Goal: Check status

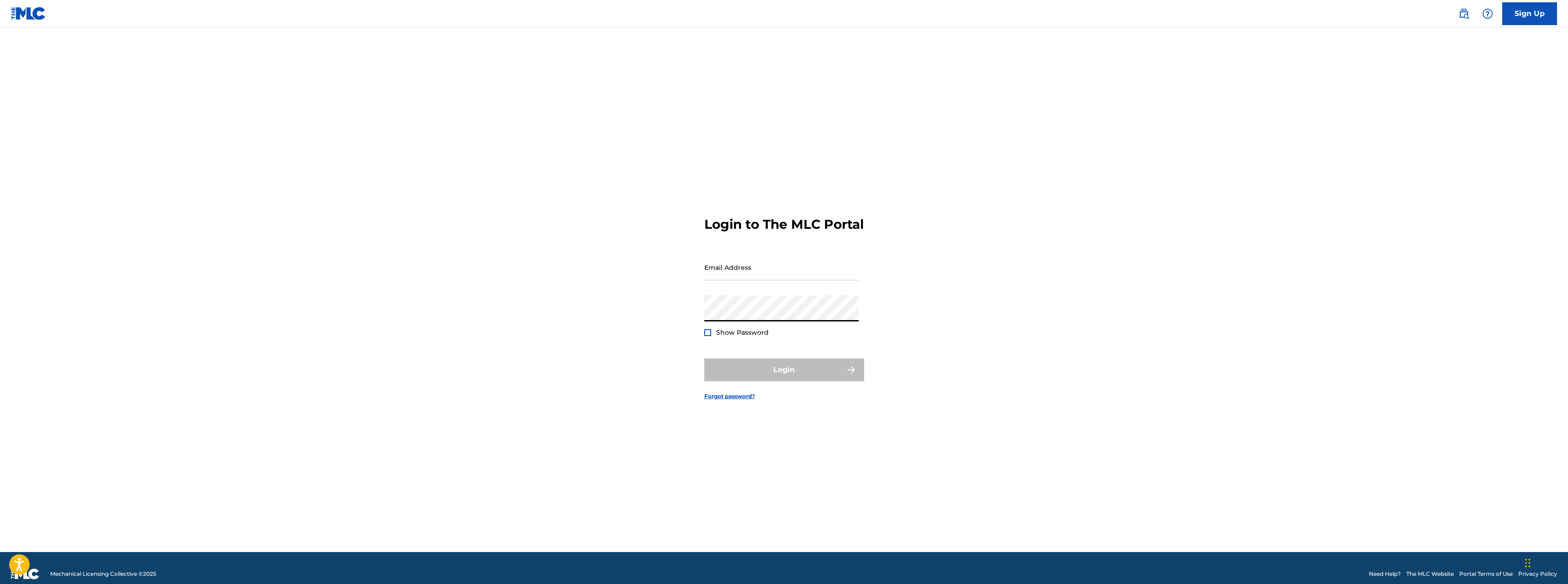
type input "[DOMAIN_NAME][EMAIL_ADDRESS][DOMAIN_NAME]"
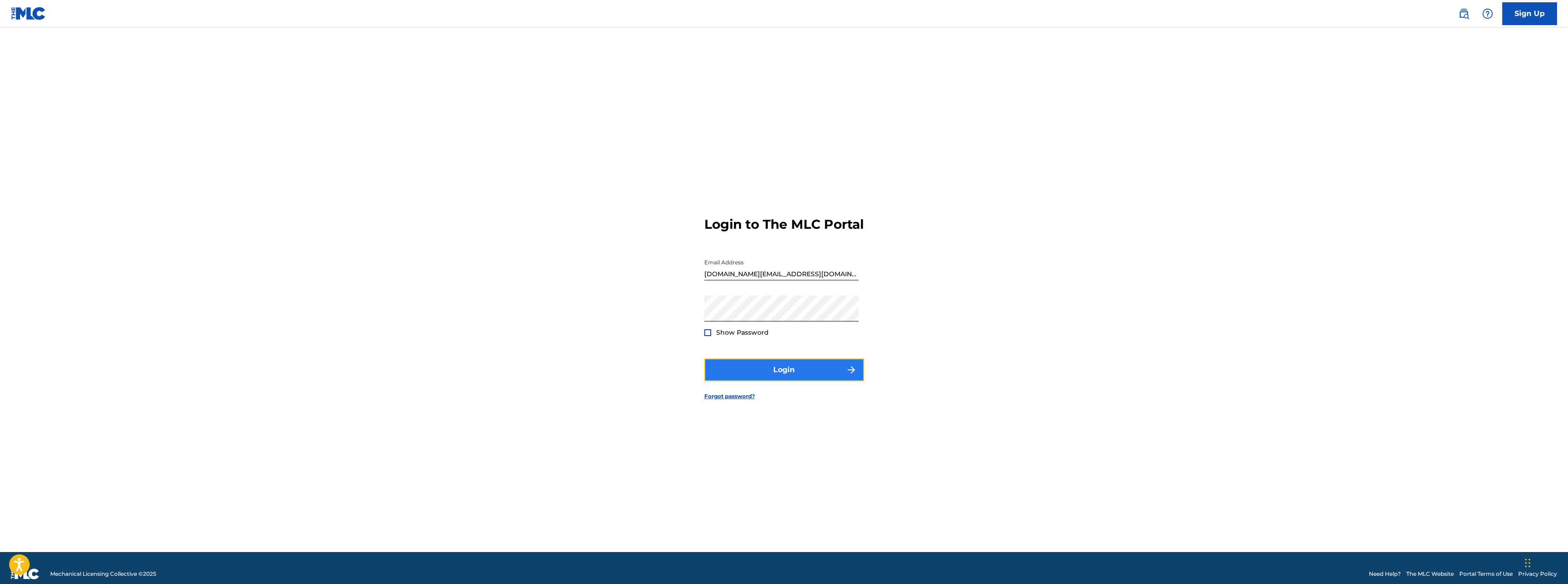
click at [775, 377] on button "Login" at bounding box center [784, 370] width 160 height 23
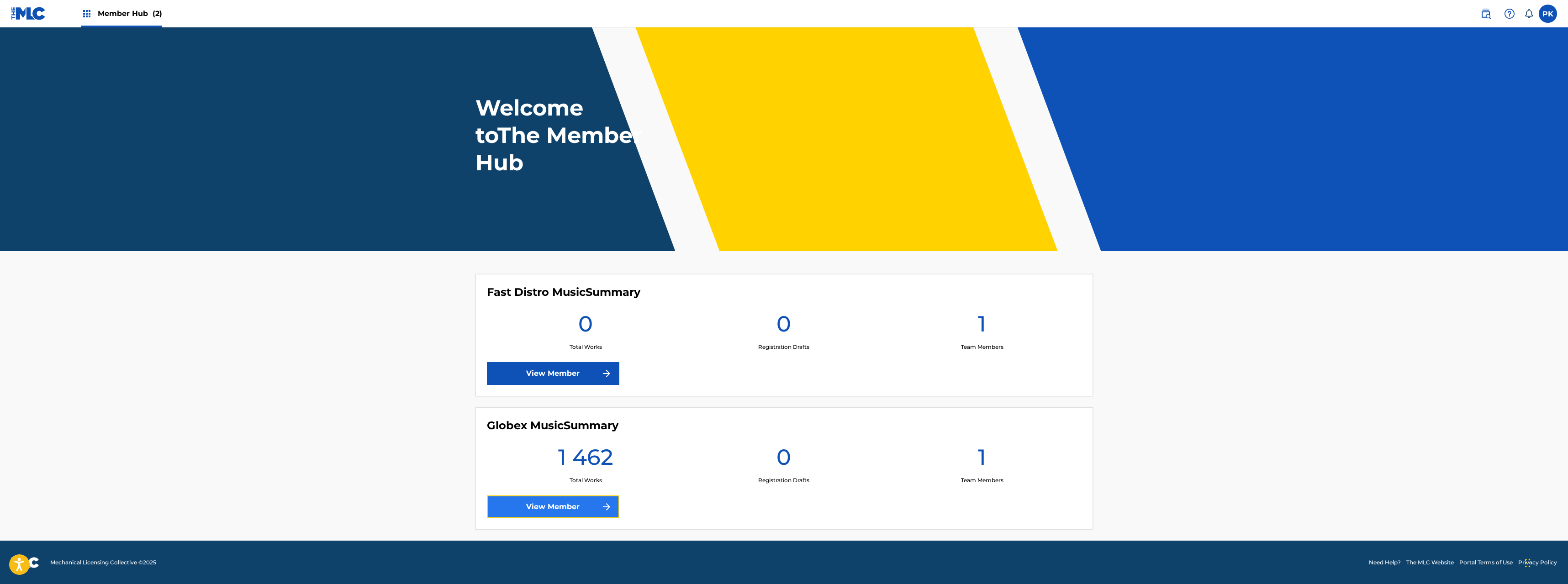
click at [570, 501] on link "View Member" at bounding box center [553, 507] width 133 height 23
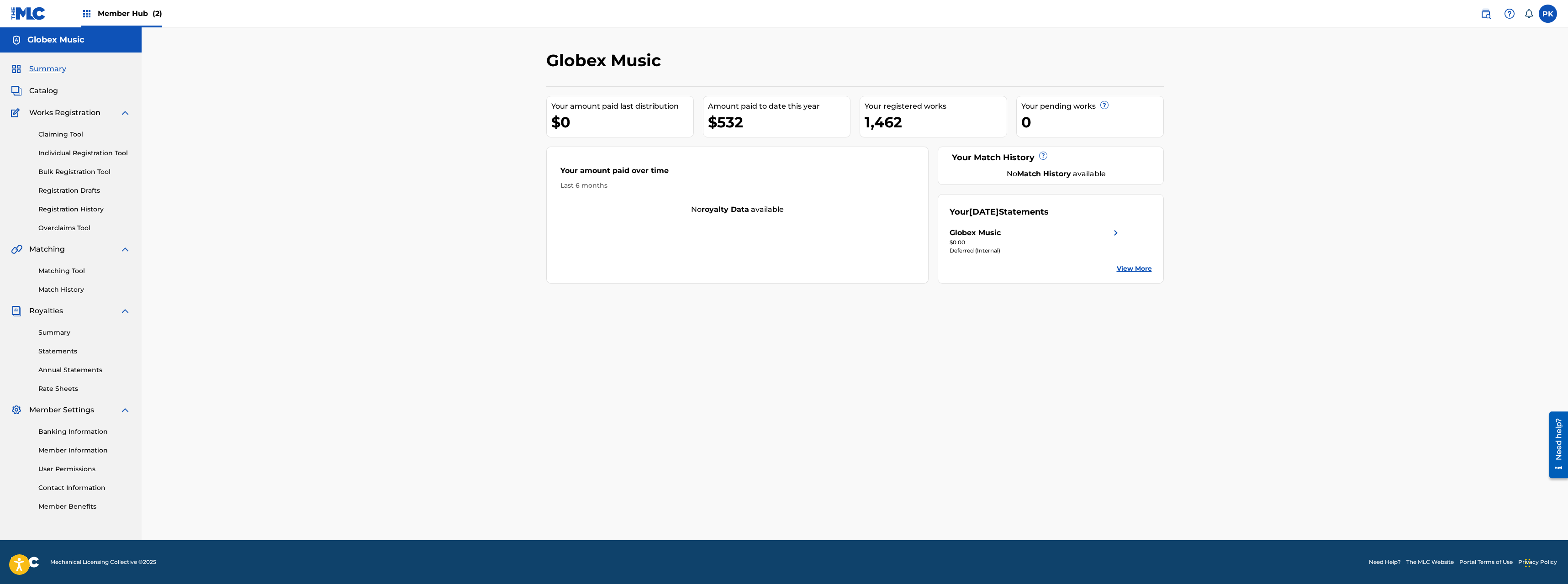
click at [1116, 233] on img at bounding box center [1116, 233] width 11 height 11
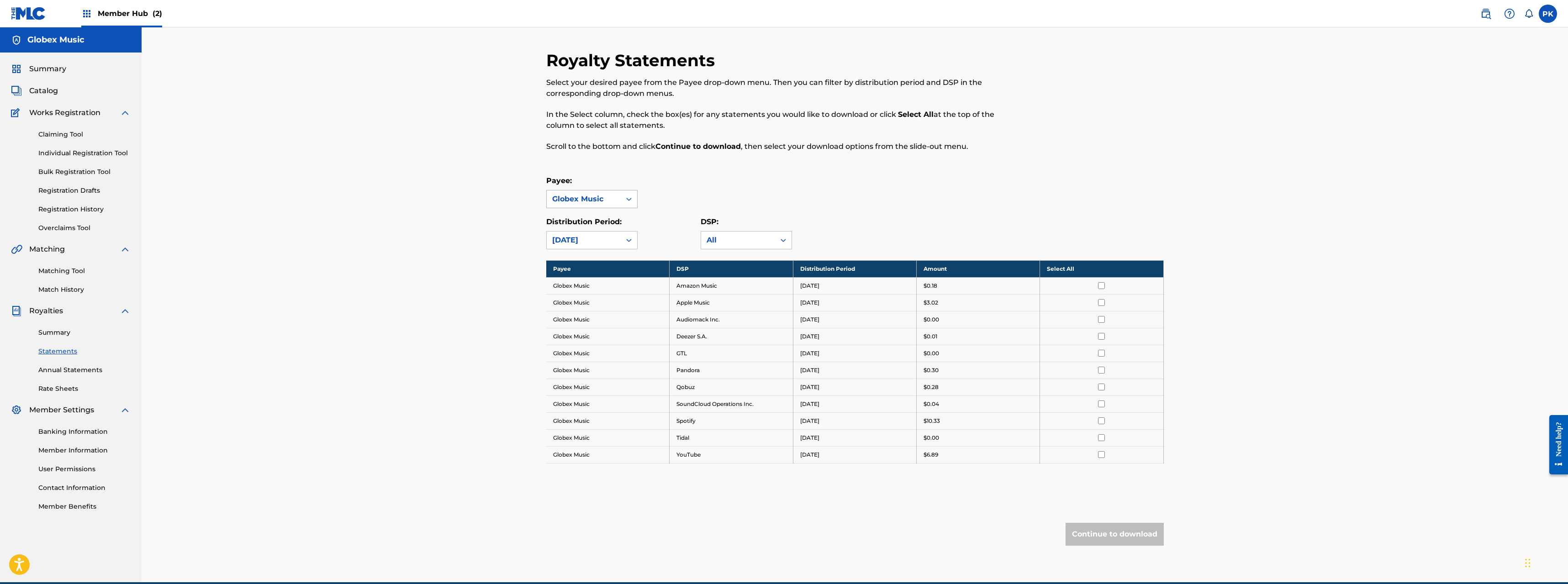
click at [629, 202] on icon at bounding box center [629, 198] width 9 height 9
click at [633, 170] on div "Royalty Statements Select your desired payee from the Payee drop-down menu. The…" at bounding box center [855, 316] width 618 height 532
click at [578, 194] on div "Globex Music" at bounding box center [583, 198] width 63 height 11
click at [592, 217] on div "Globex Music" at bounding box center [592, 220] width 90 height 23
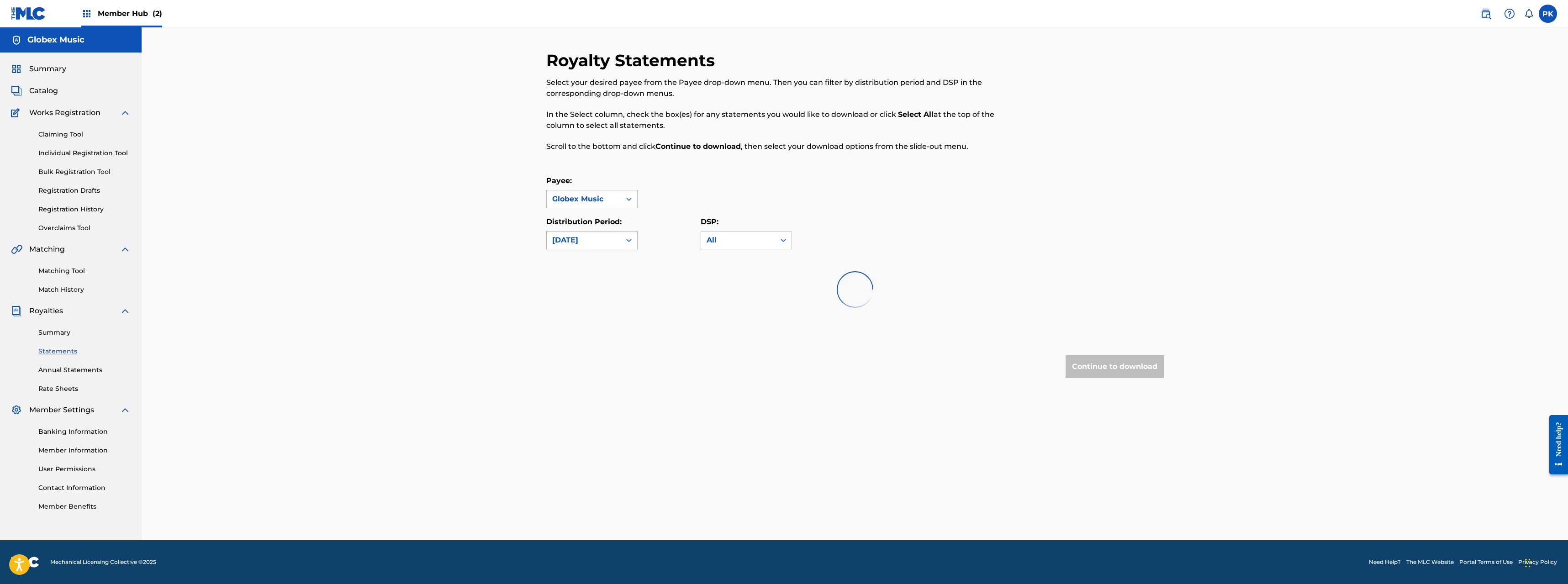
click at [583, 236] on div "[DATE]" at bounding box center [583, 240] width 63 height 11
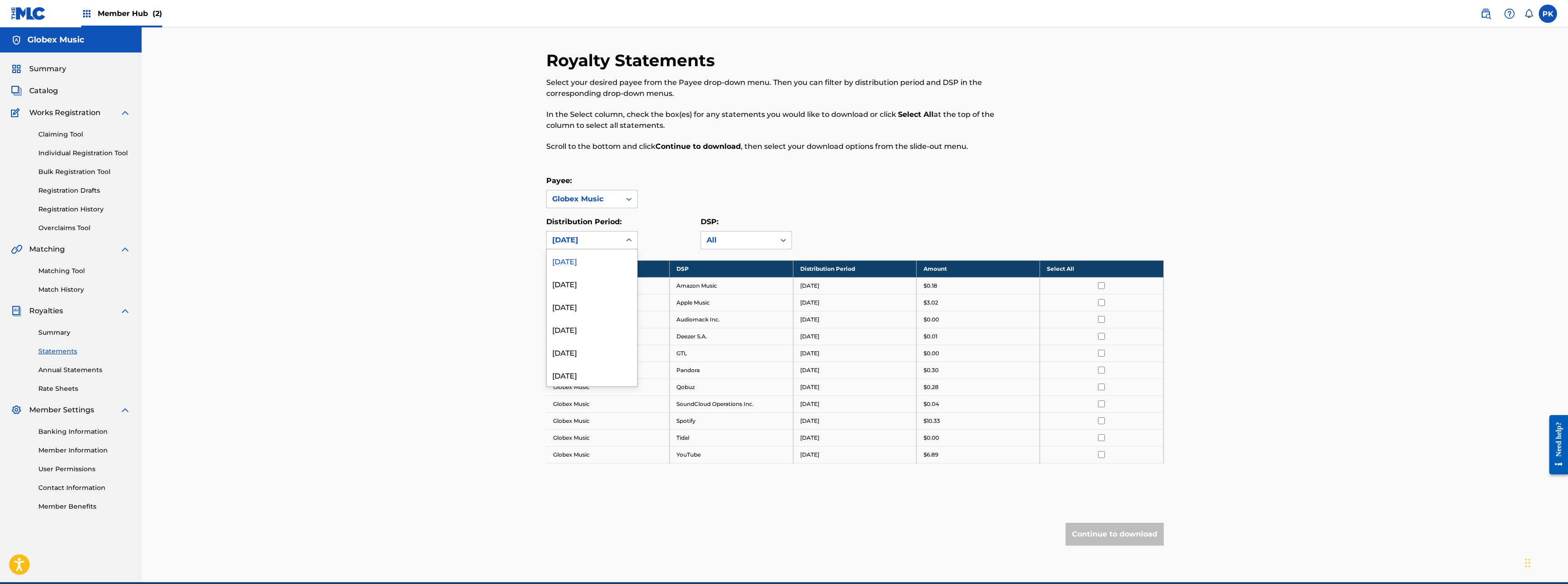
click at [520, 219] on div "Royalty Statements Select your desired payee from the Payee drop-down menu. The…" at bounding box center [854, 305] width 1426 height 555
click at [590, 238] on div "[DATE]" at bounding box center [583, 240] width 63 height 11
click at [582, 281] on div "August 2025" at bounding box center [592, 284] width 90 height 23
click at [587, 246] on div "August 2025" at bounding box center [583, 240] width 74 height 17
click at [588, 262] on div "[DATE]" at bounding box center [592, 261] width 90 height 23
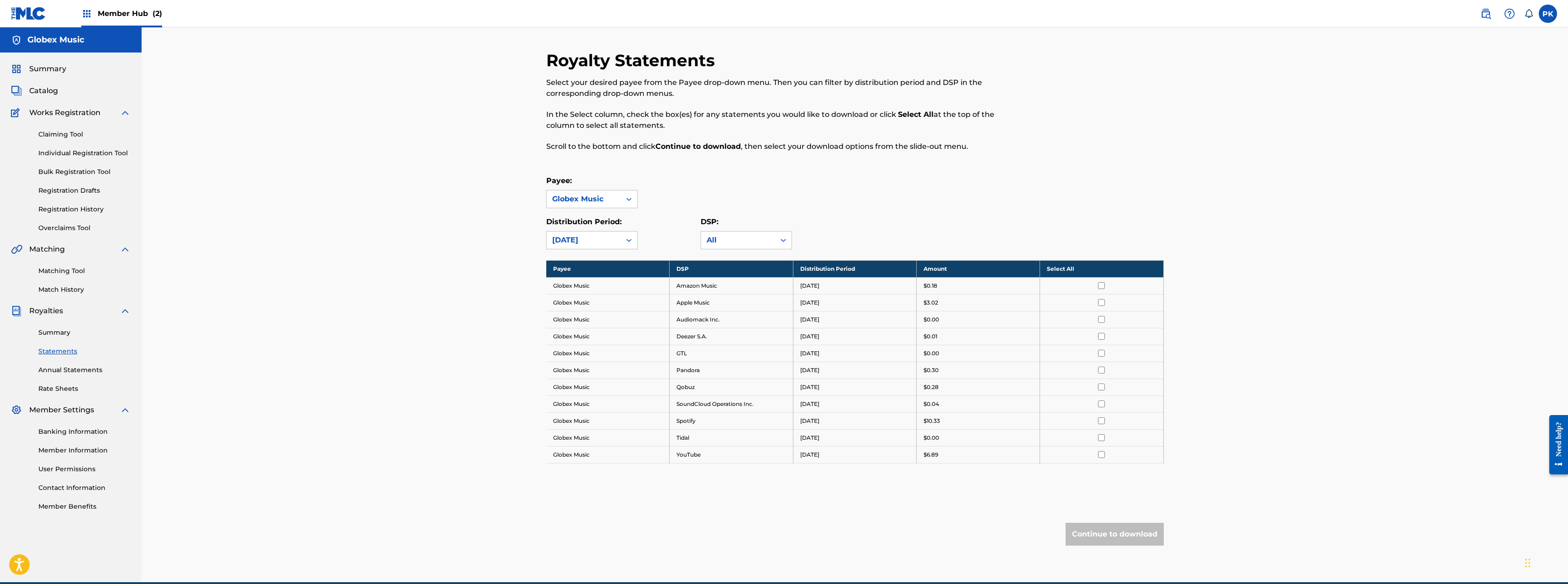
click at [525, 233] on div "Royalty Statements Select your desired payee from the Payee drop-down menu. The…" at bounding box center [854, 305] width 1426 height 555
